Goal: Task Accomplishment & Management: Complete application form

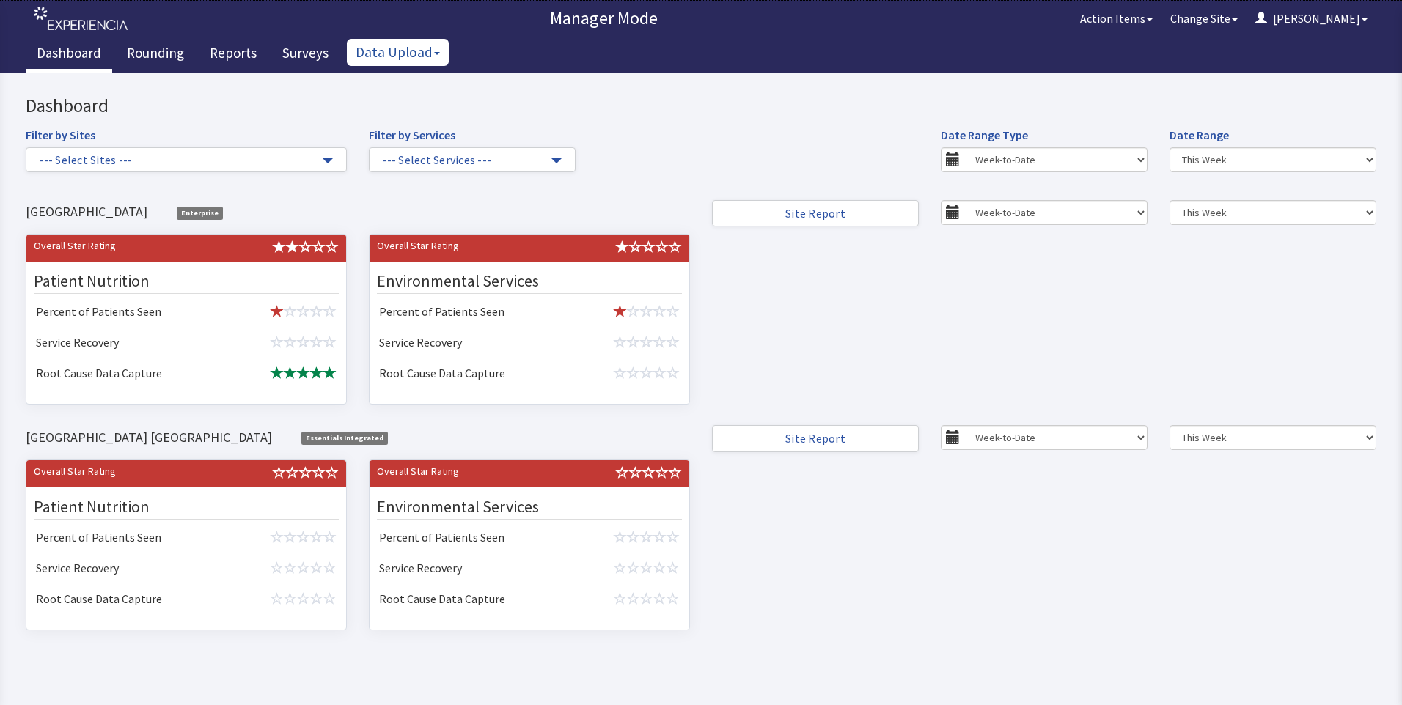
click at [396, 59] on button "Data Upload" at bounding box center [398, 52] width 102 height 27
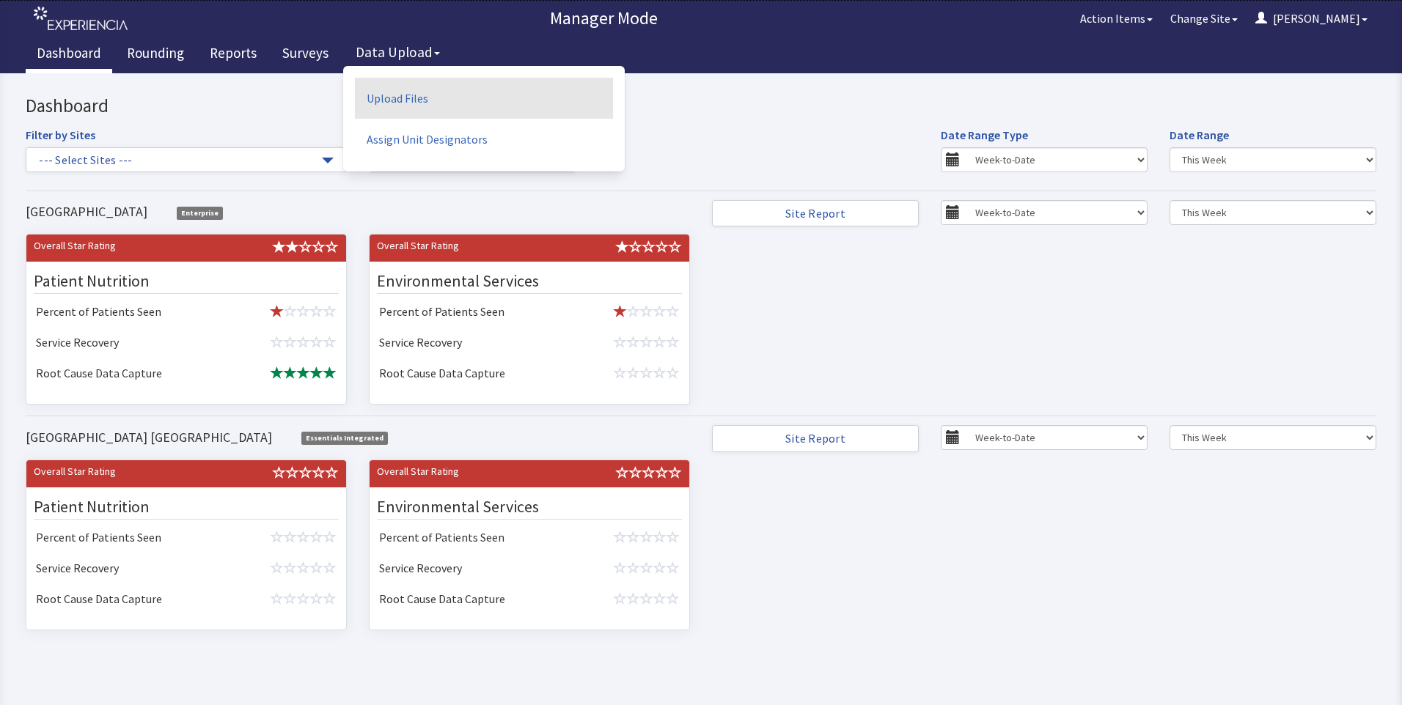
click at [392, 100] on link "Upload Files" at bounding box center [484, 98] width 258 height 41
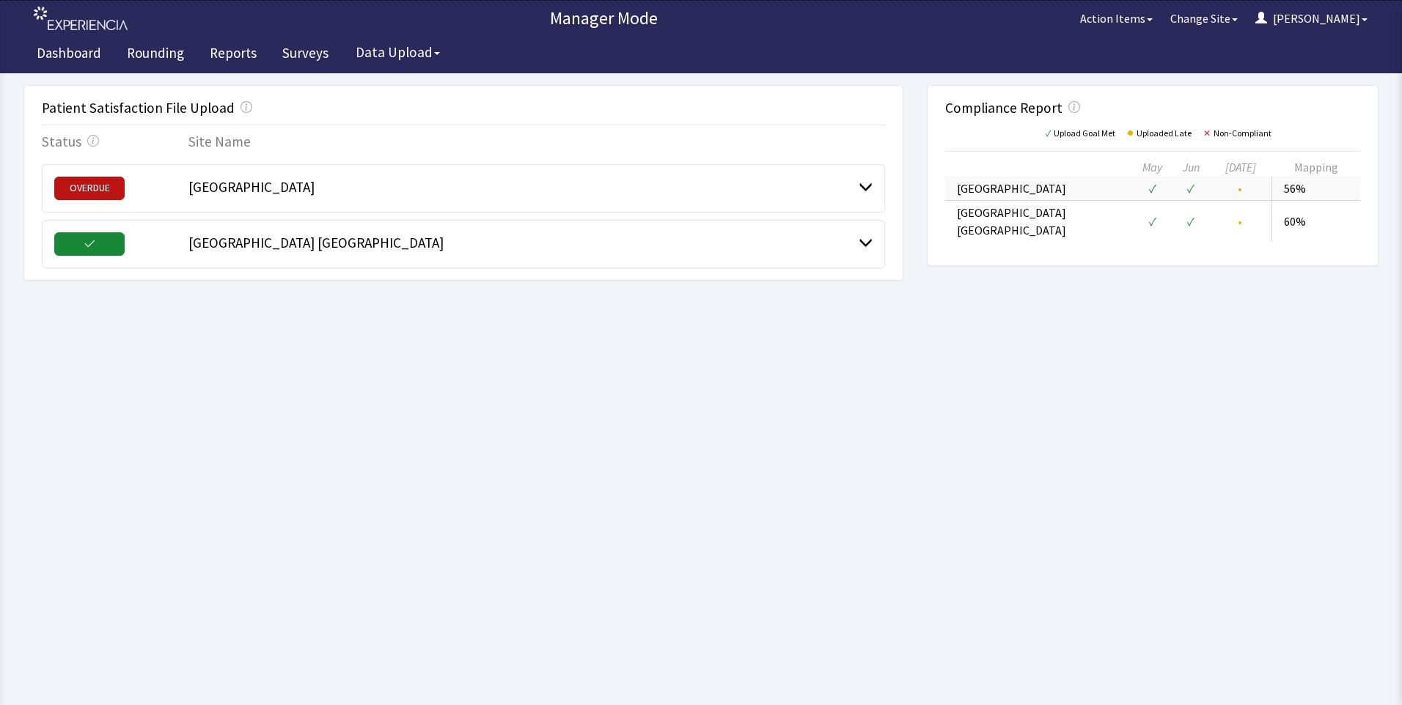
click at [259, 186] on span "[GEOGRAPHIC_DATA]" at bounding box center [251, 187] width 126 height 18
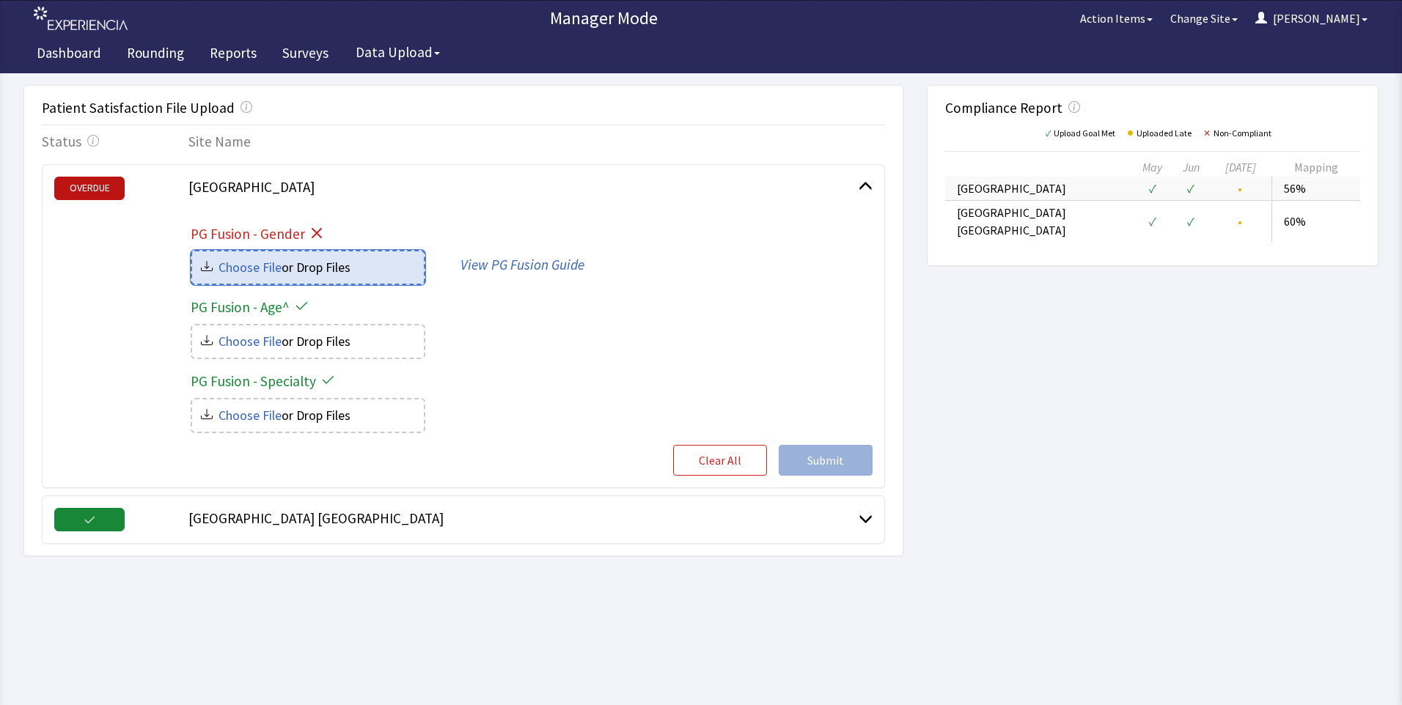
click at [301, 274] on input "file" at bounding box center [308, 268] width 232 height 32
type input "C:\fakepath\Bridgeport hospital-gender_c1013988-c8e8-4f73-8e19-ed34c4135bb0.csv"
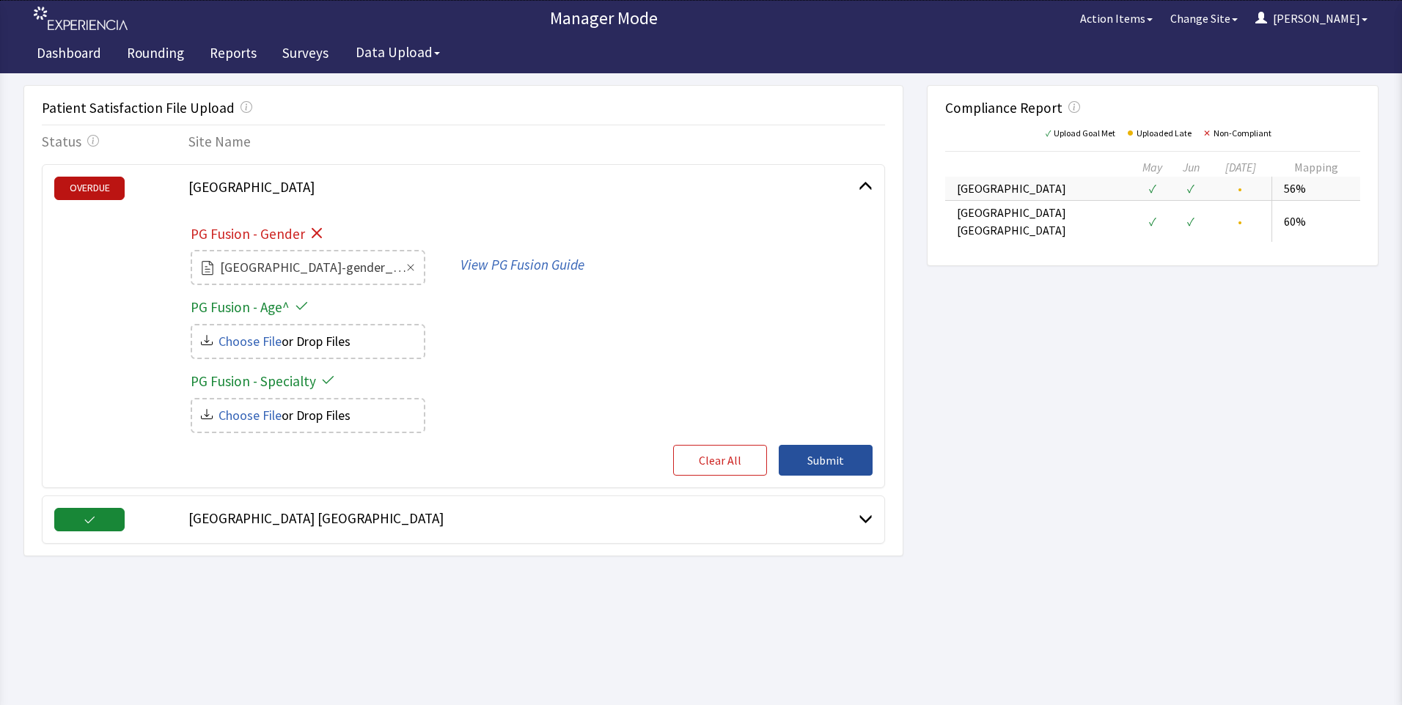
click at [834, 463] on span "Submit" at bounding box center [825, 461] width 37 height 18
click at [810, 456] on span "Submit" at bounding box center [825, 461] width 37 height 18
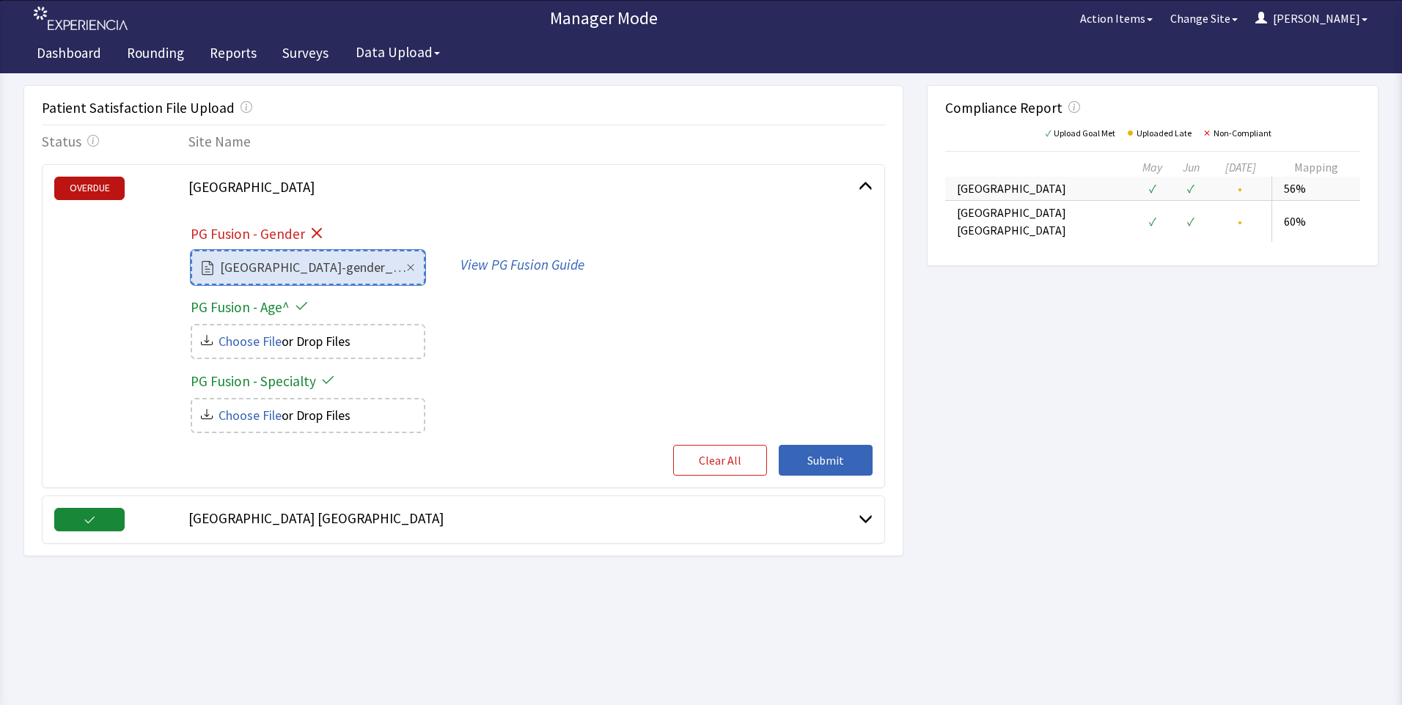
click at [271, 266] on input "file" at bounding box center [308, 268] width 232 height 32
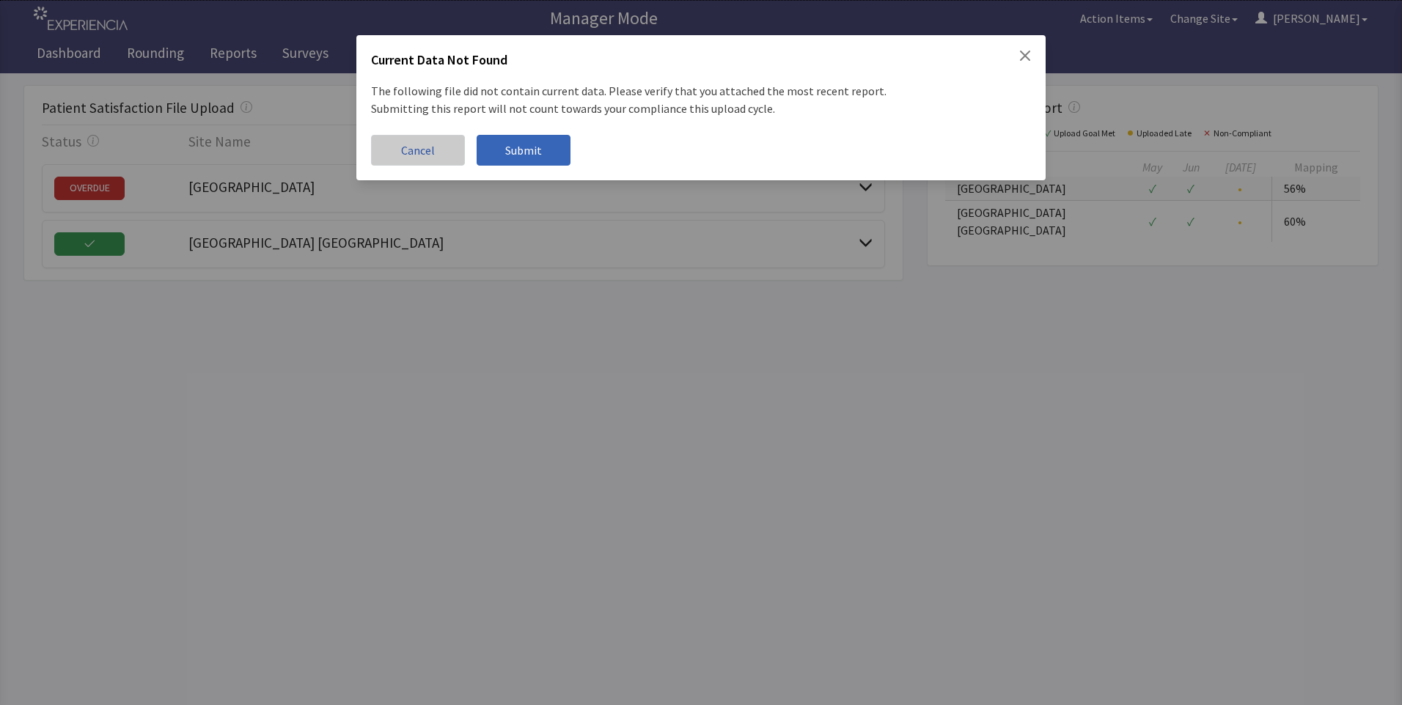
click at [424, 161] on button "Cancel" at bounding box center [418, 150] width 94 height 31
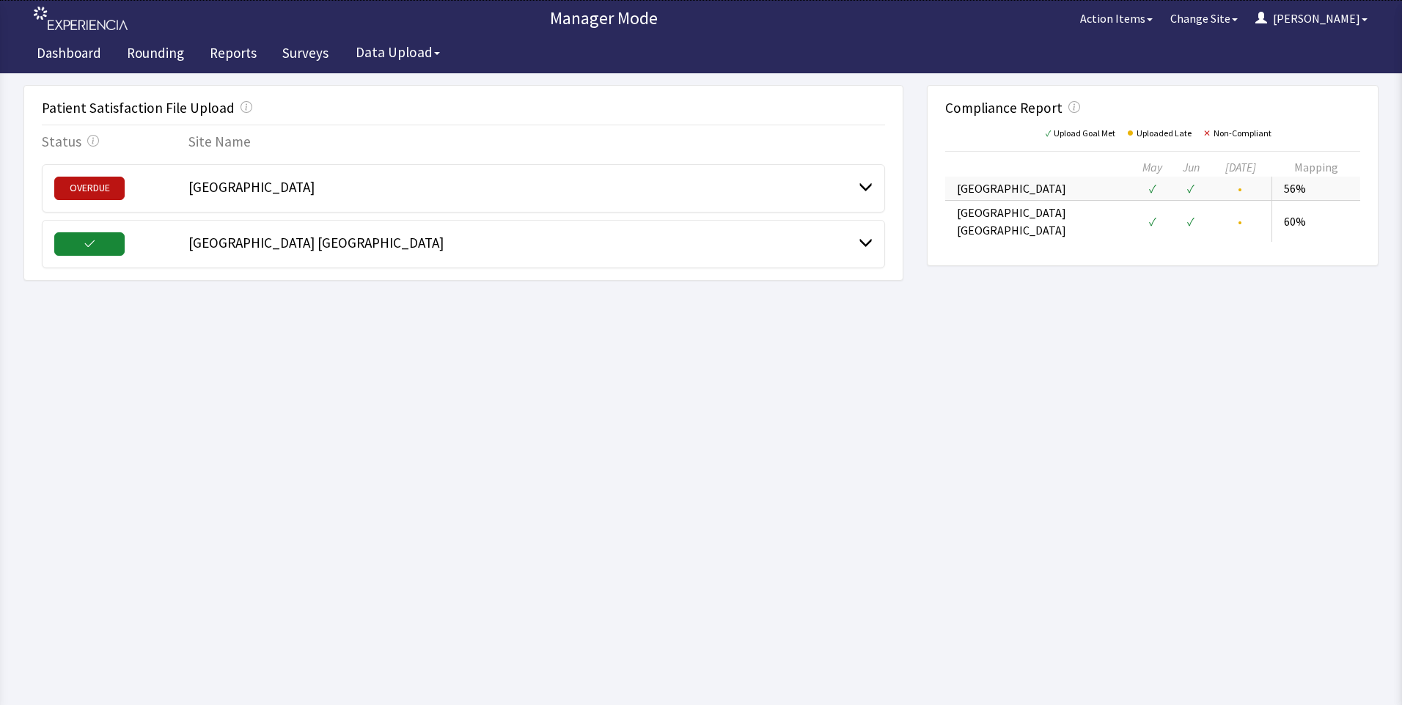
click at [220, 179] on span "[GEOGRAPHIC_DATA]" at bounding box center [251, 187] width 126 height 18
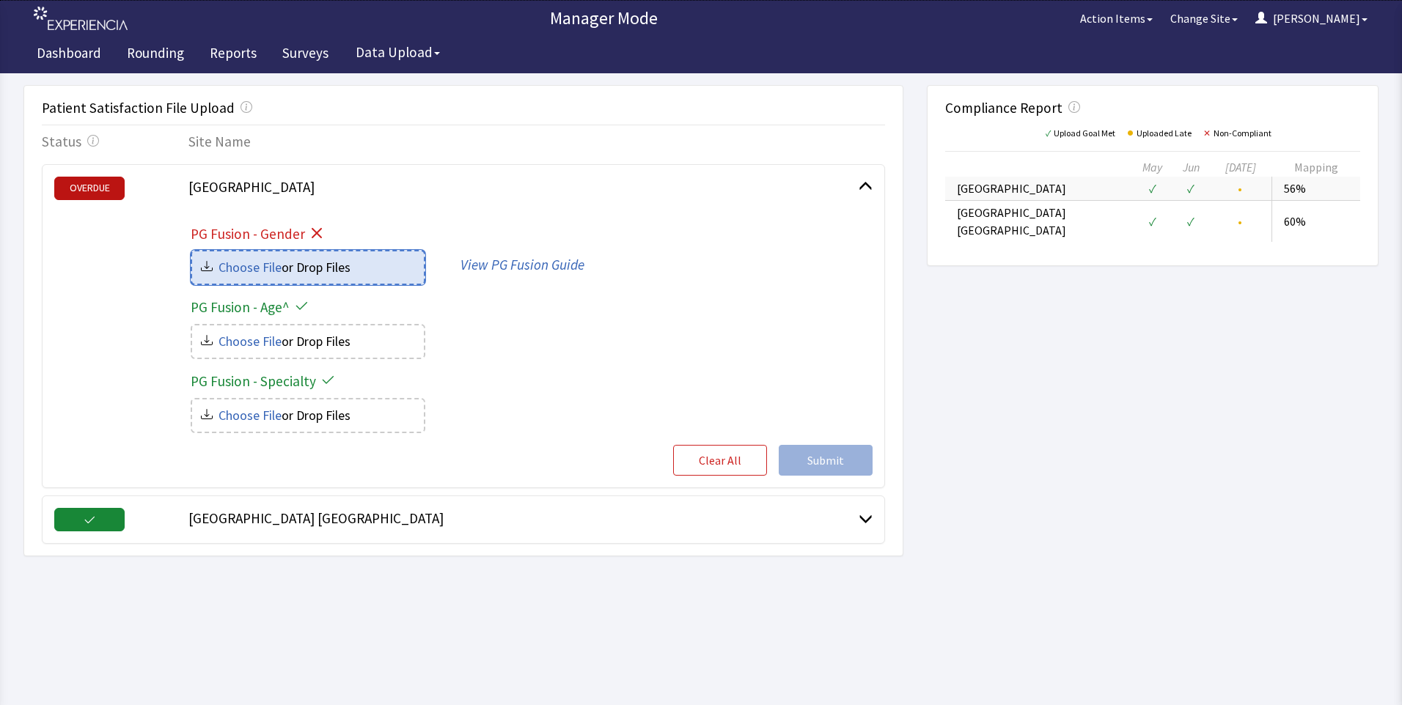
click at [274, 268] on input "file" at bounding box center [308, 268] width 232 height 32
type input "C:\fakepath\Bridgeport hospital-gender_c1013988-c8e8-4f73-8e19-ed34c4135bb0.csv"
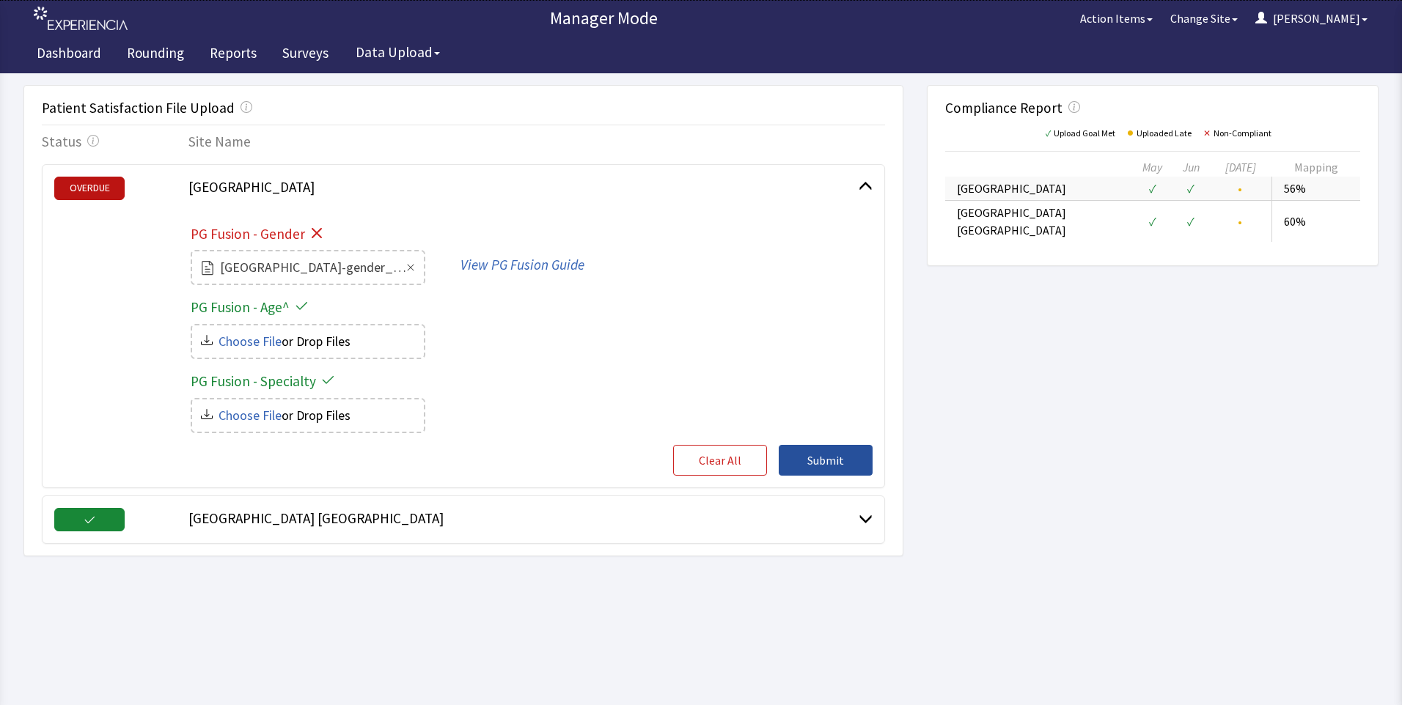
click at [824, 459] on span "Submit" at bounding box center [825, 461] width 37 height 18
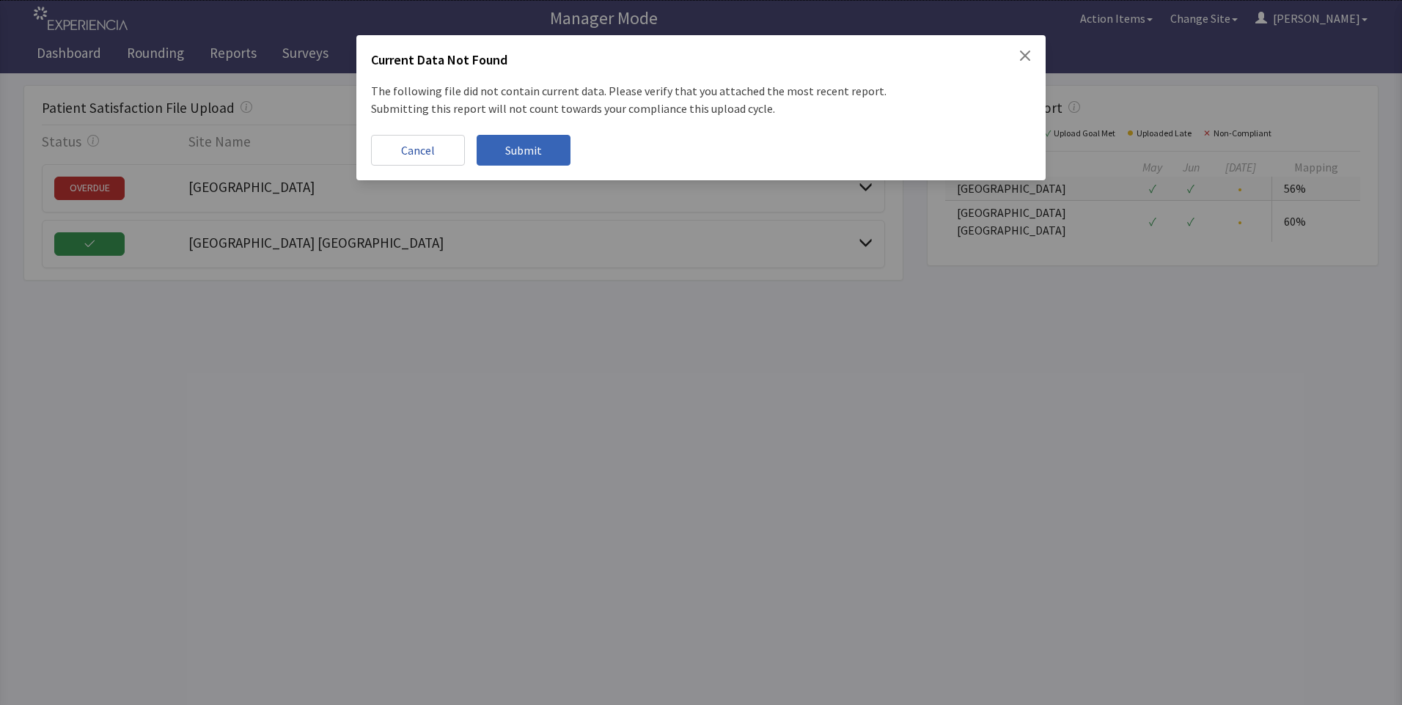
click at [1024, 53] on icon "Close" at bounding box center [1025, 56] width 12 height 12
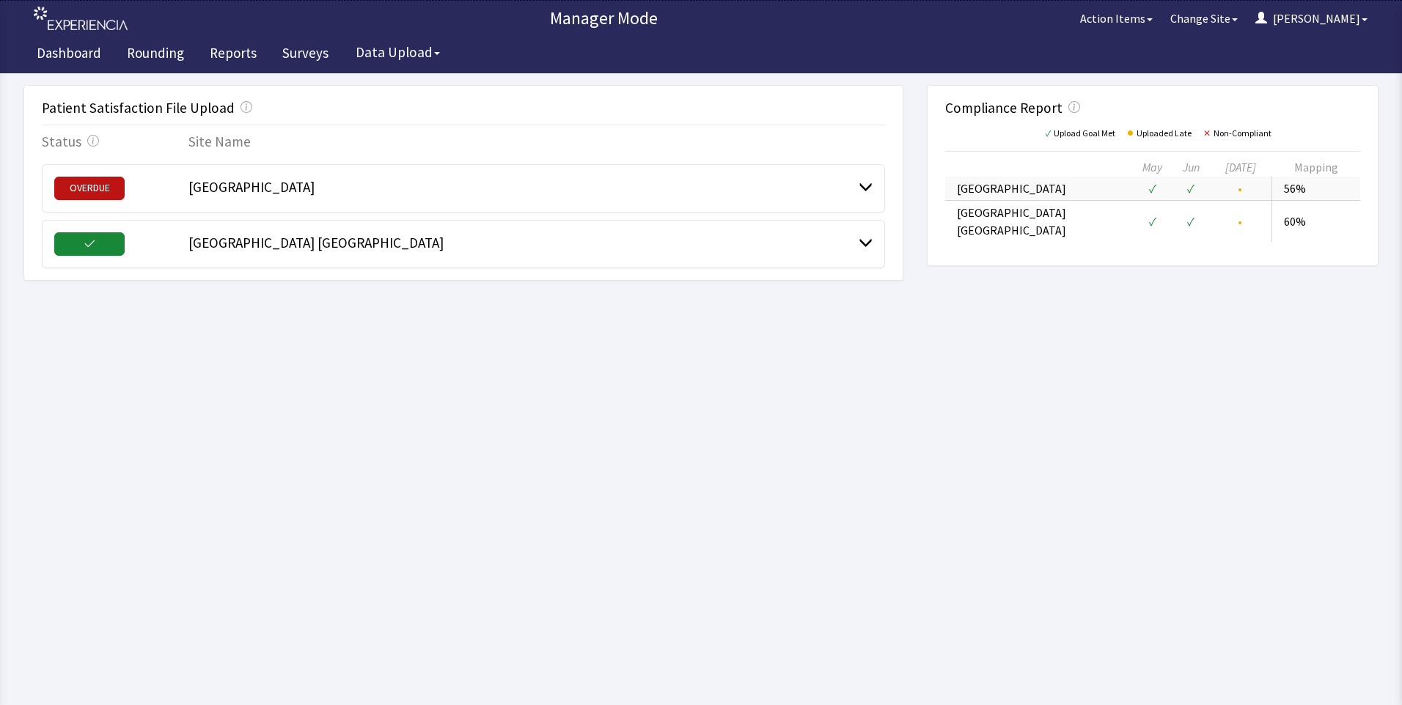
click at [233, 182] on span "[GEOGRAPHIC_DATA]" at bounding box center [251, 187] width 126 height 18
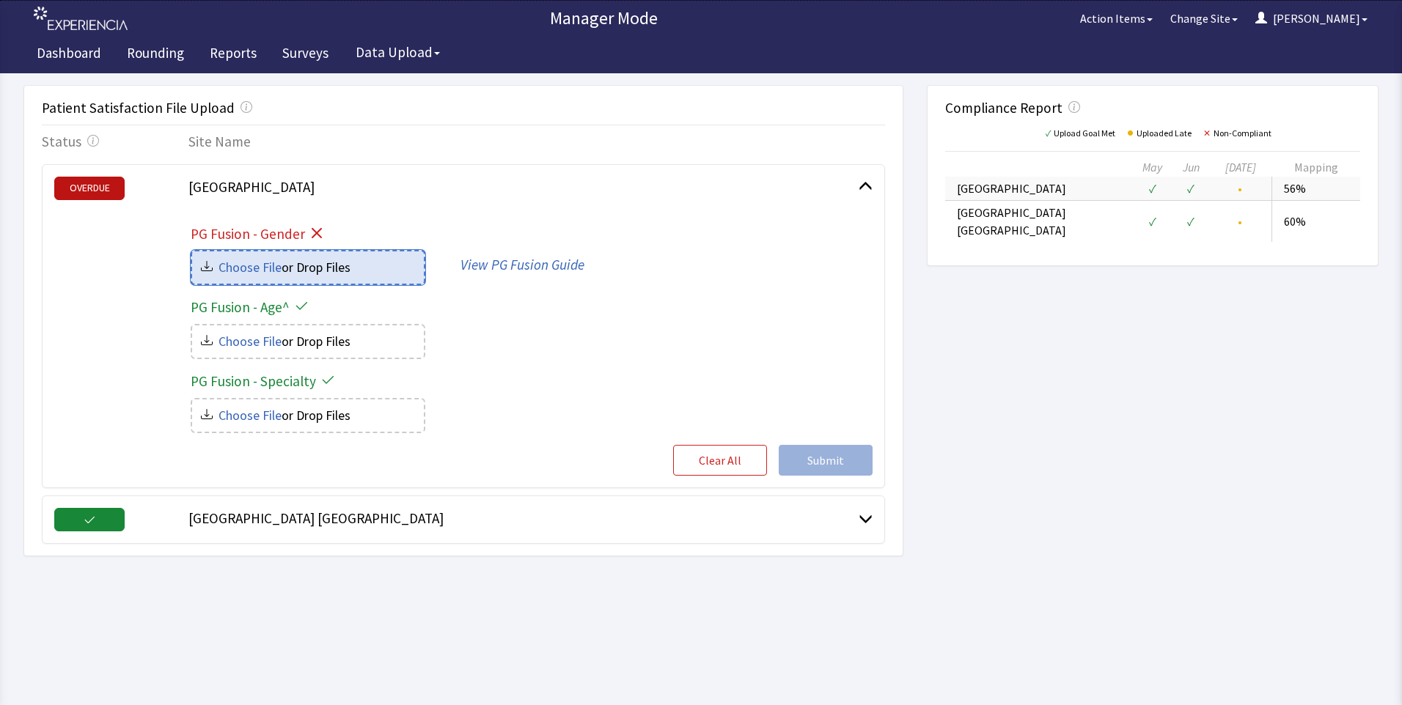
click at [304, 274] on input "file" at bounding box center [308, 268] width 232 height 32
type input "C:\fakepath\Bridgeport hospital-gender_ecc1a08d-3807-4371-85c6-6a4e1419ab28.csv"
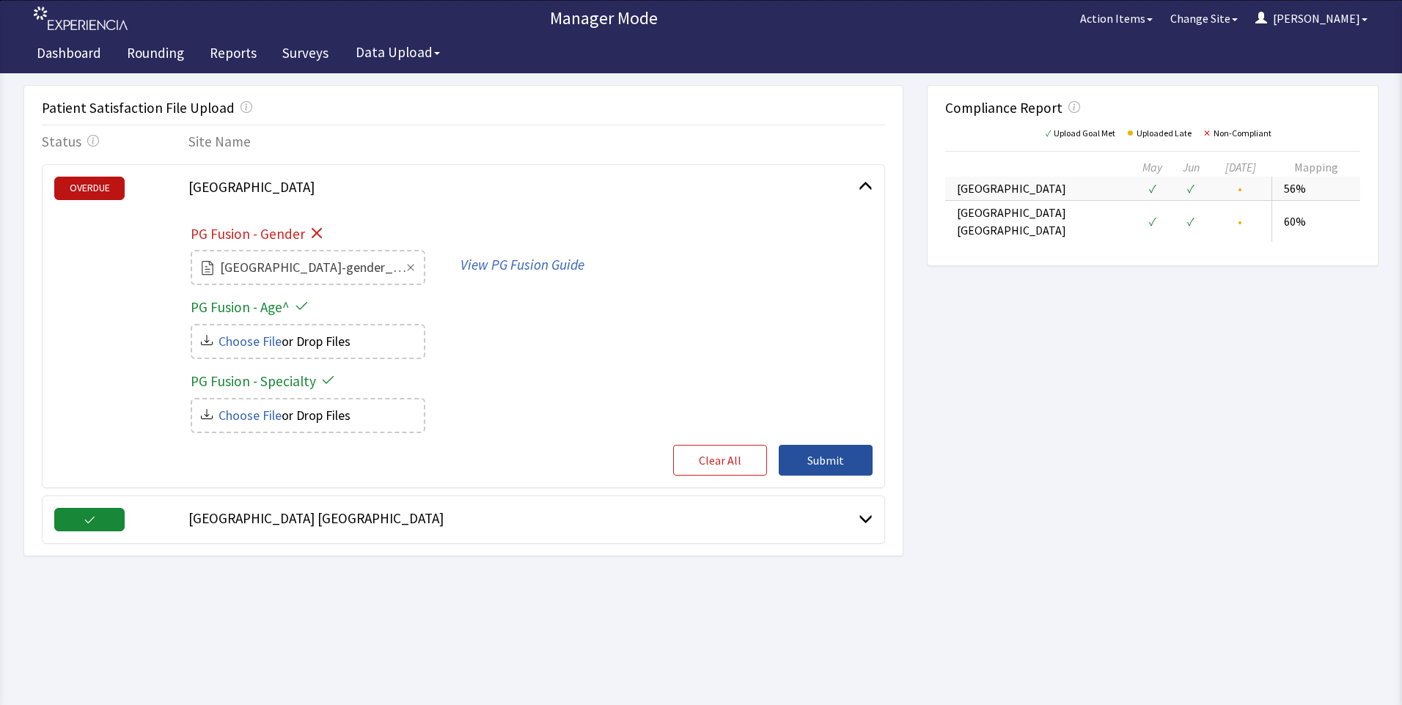
click at [813, 465] on span "Submit" at bounding box center [825, 461] width 37 height 18
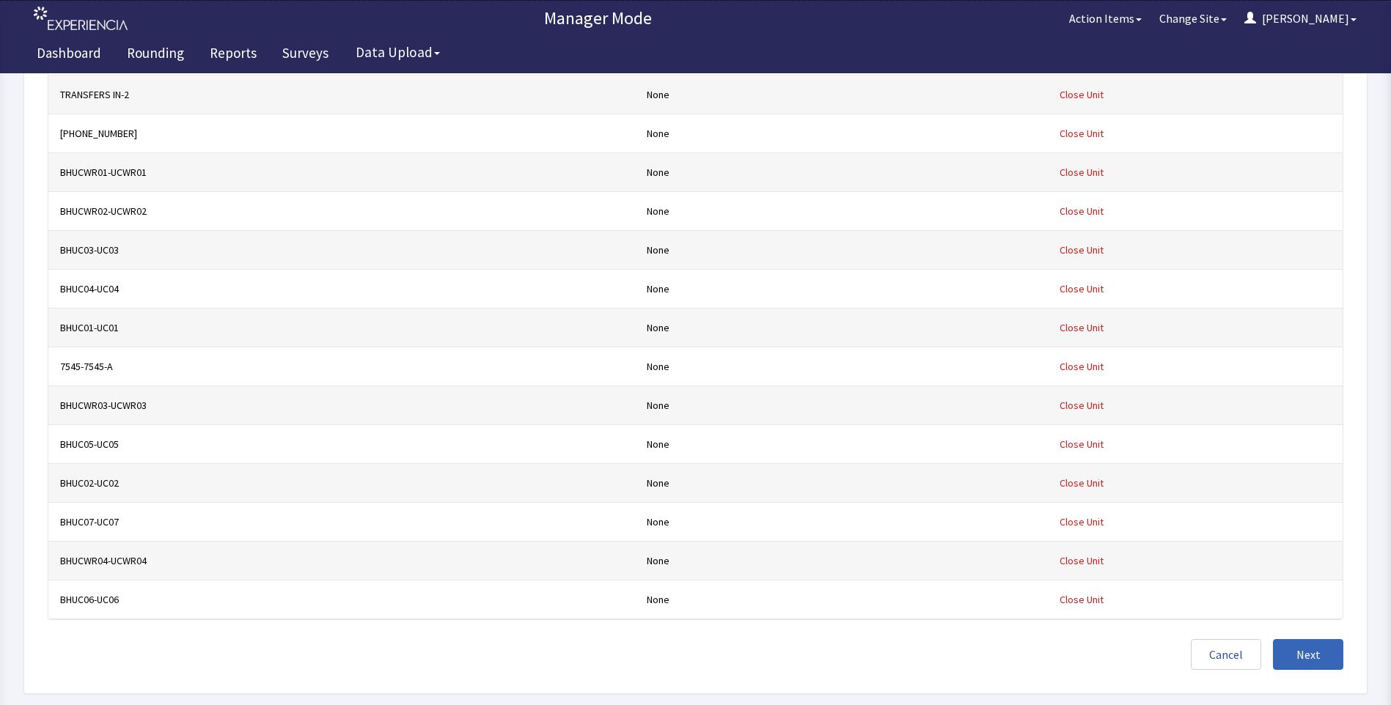
scroll to position [24903, 0]
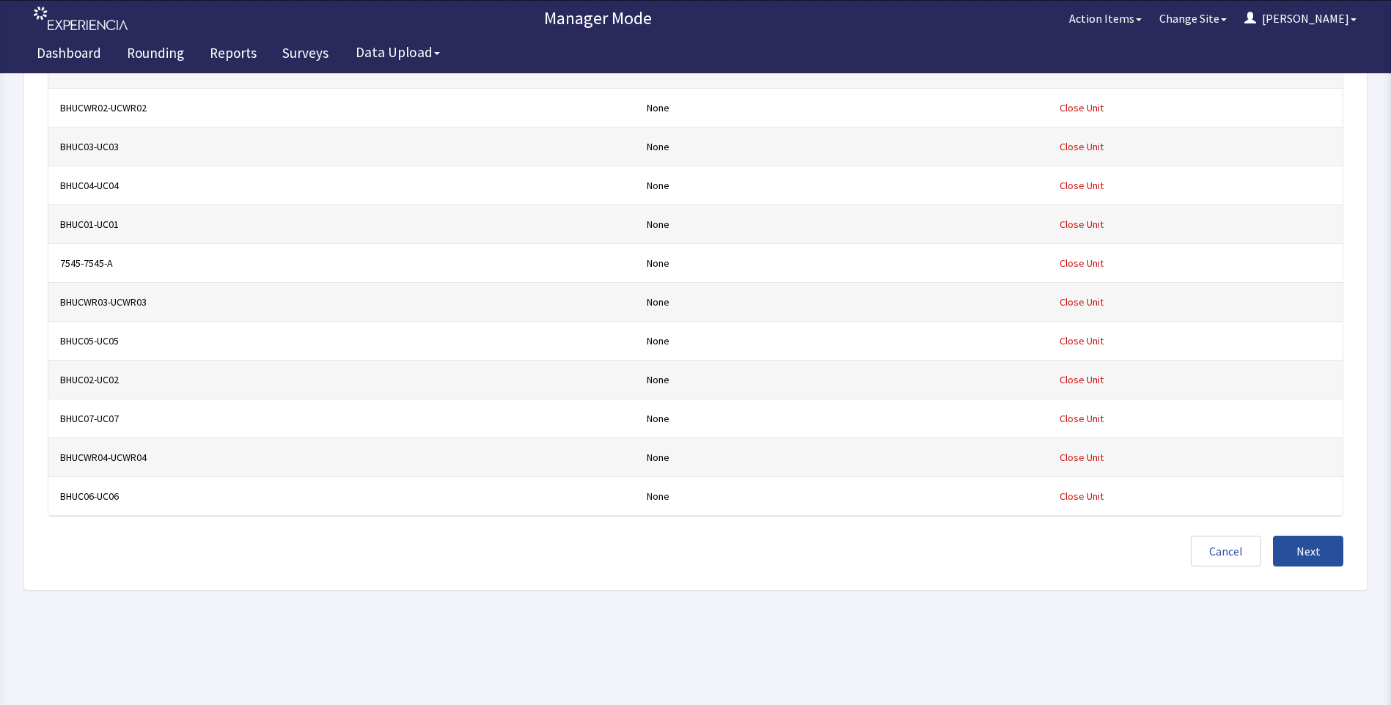
click at [1296, 552] on button "Next" at bounding box center [1308, 551] width 70 height 31
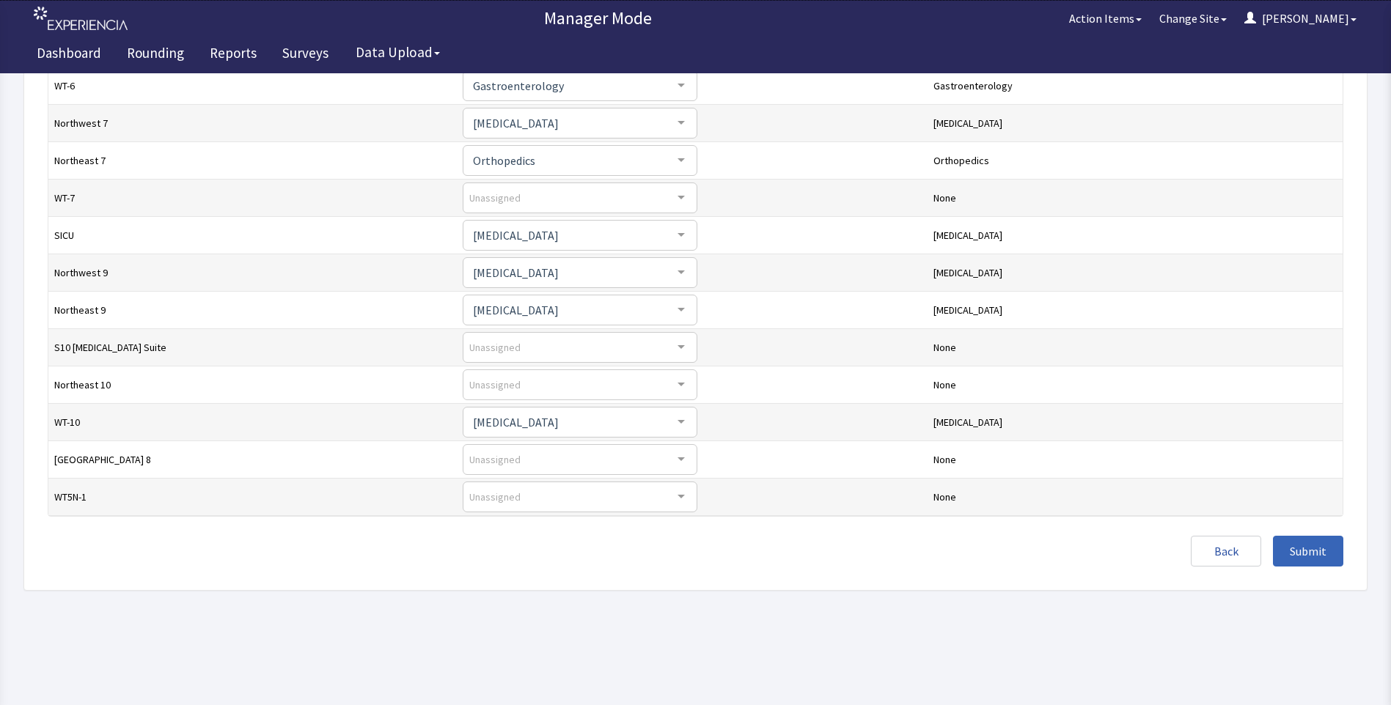
scroll to position [335, 0]
click at [1308, 551] on span "Submit" at bounding box center [1308, 552] width 37 height 18
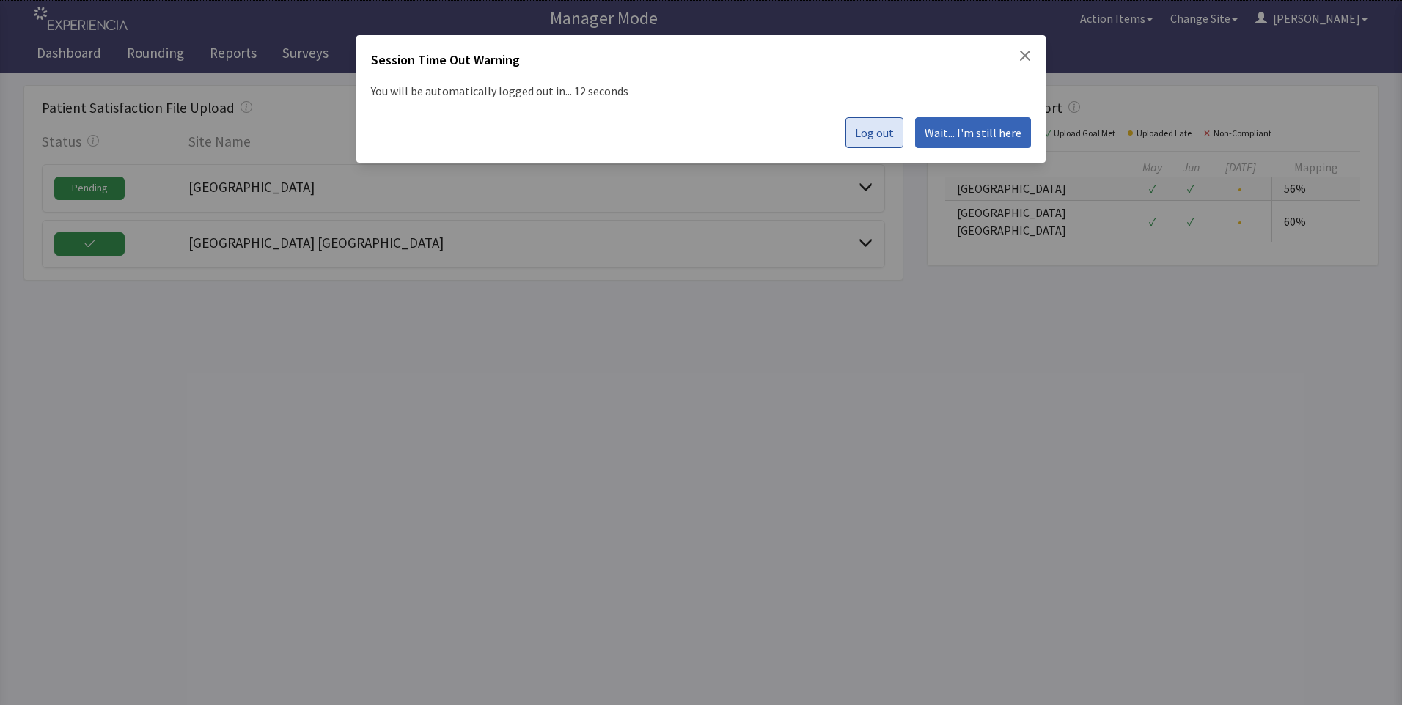
click at [862, 135] on span "Log out" at bounding box center [874, 133] width 39 height 18
